Goal: Task Accomplishment & Management: Use online tool/utility

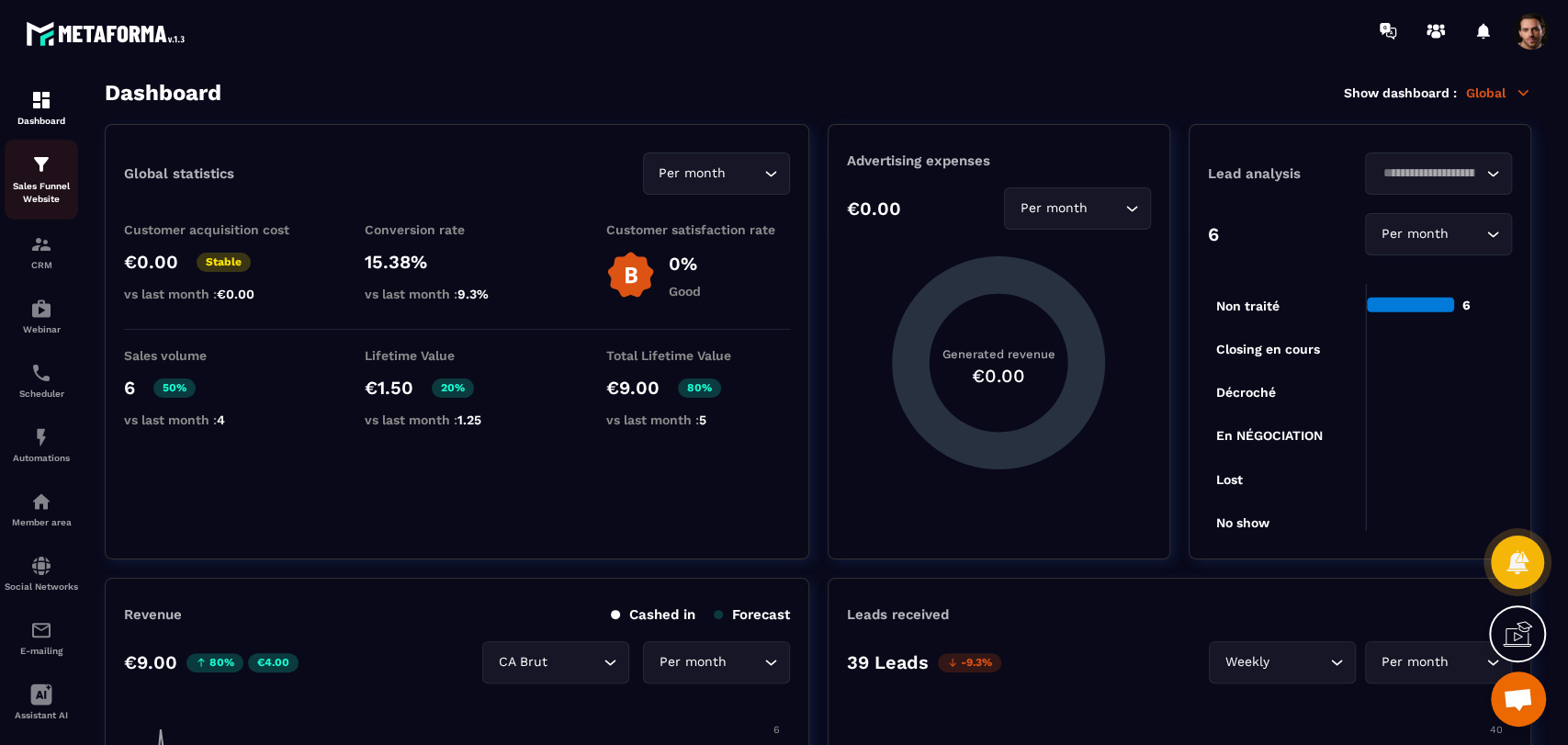
click at [42, 201] on p "Sales Funnel Website" at bounding box center [41, 193] width 74 height 26
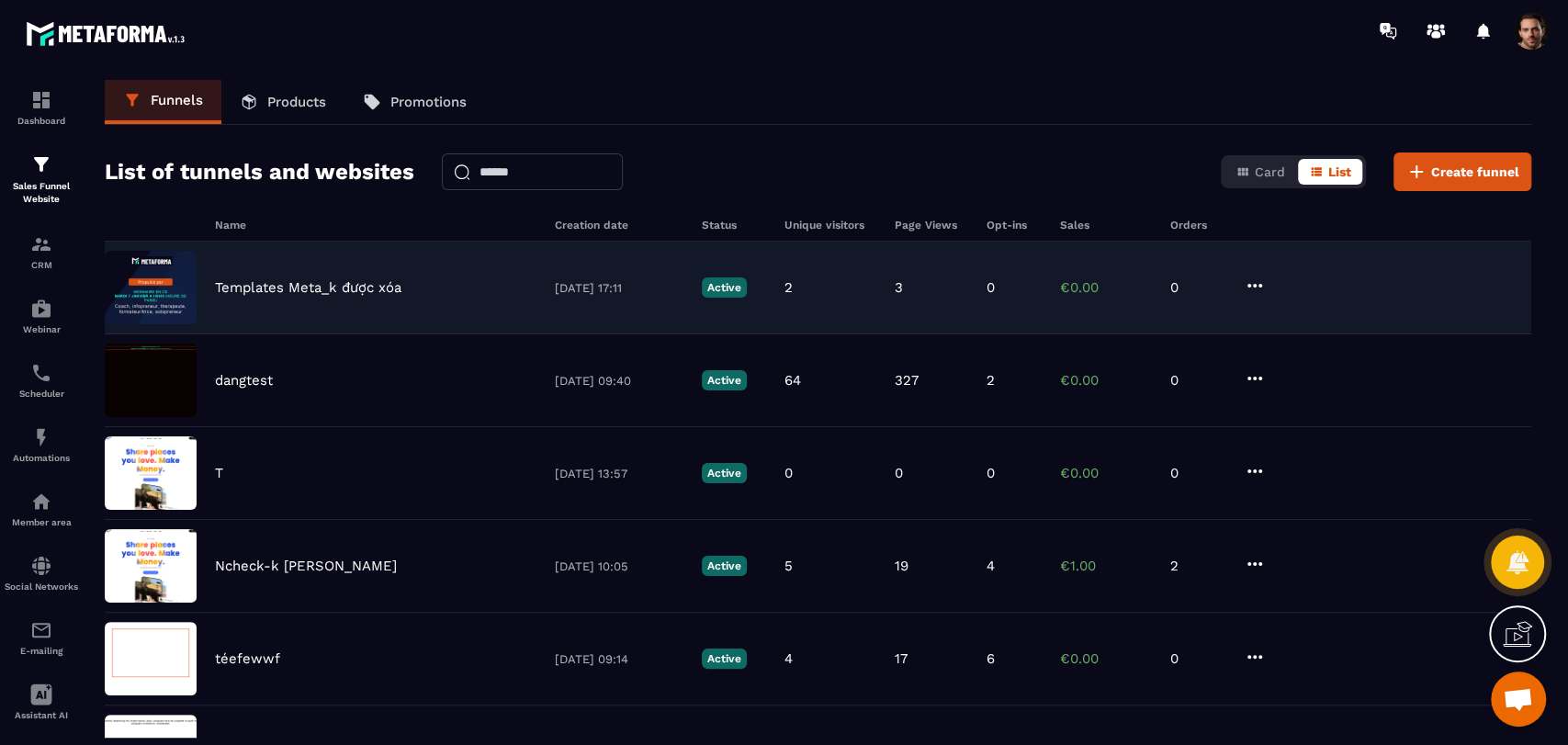
click at [955, 281] on div "3" at bounding box center [931, 287] width 74 height 16
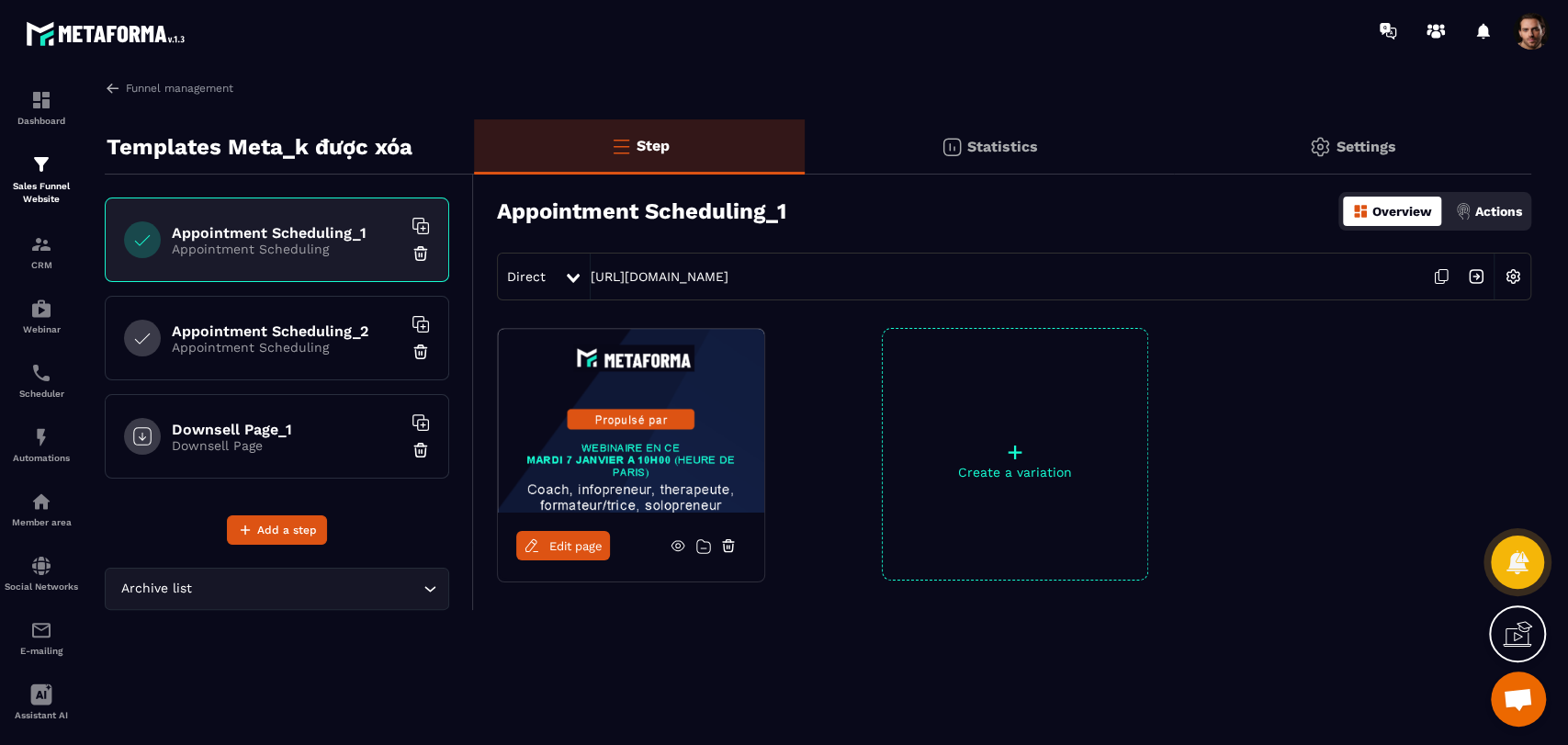
click at [676, 550] on icon at bounding box center [677, 546] width 12 height 11
click at [581, 543] on span "Edit page" at bounding box center [576, 546] width 53 height 13
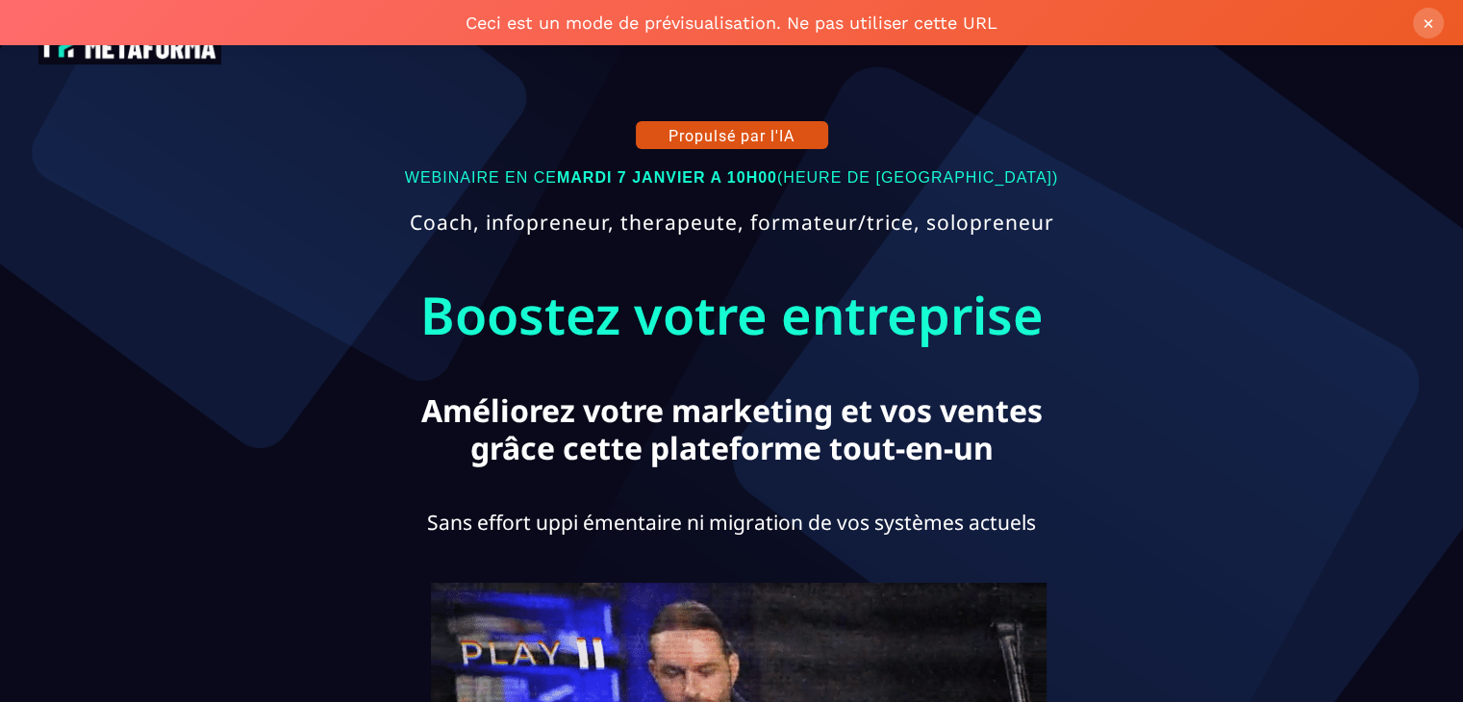
click at [1426, 27] on button "×" at bounding box center [1428, 23] width 31 height 31
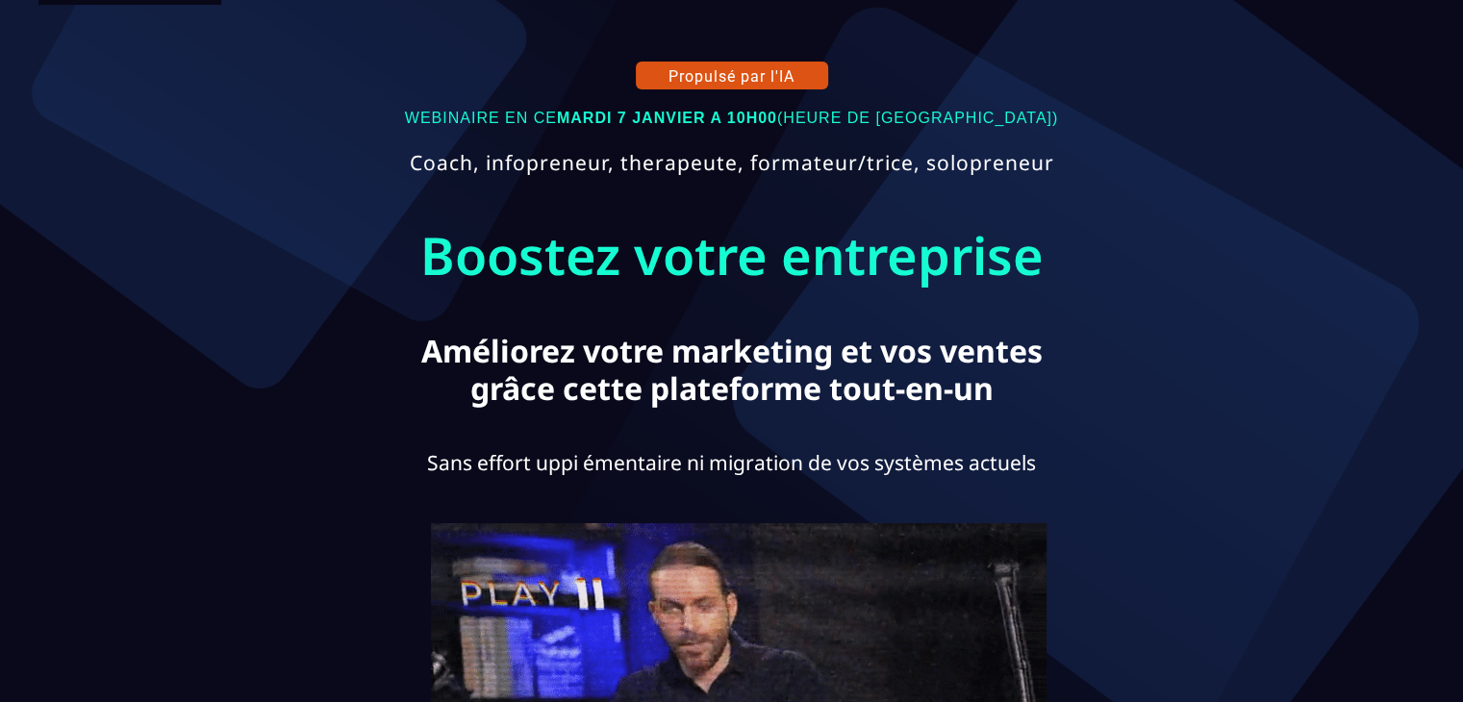
scroll to position [733, 0]
